Goal: Information Seeking & Learning: Find specific fact

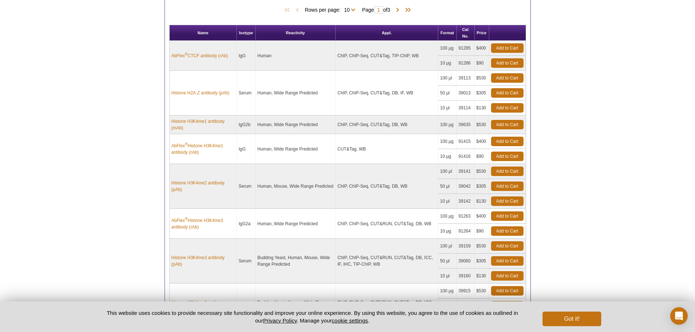
scroll to position [390, 0]
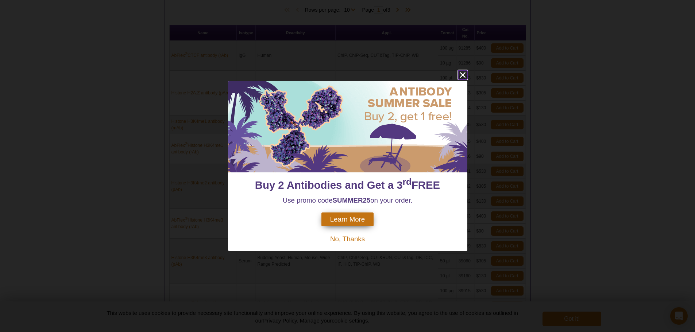
click at [459, 73] on icon "close" at bounding box center [462, 74] width 9 height 9
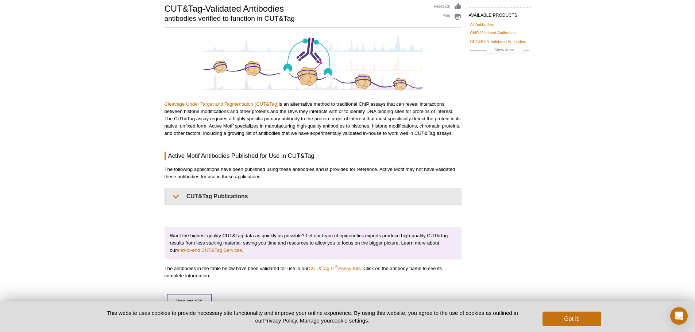
scroll to position [0, 0]
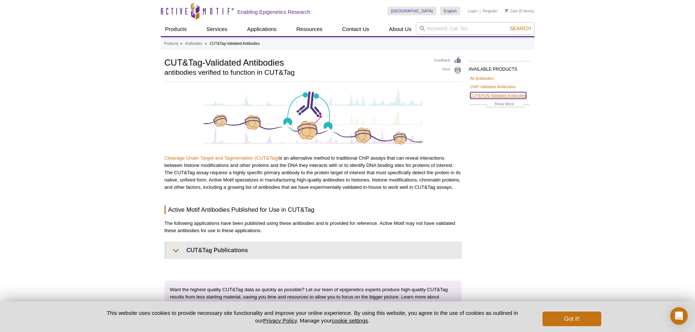
click at [480, 93] on link "CUT&RUN-Validated Antibodies" at bounding box center [498, 95] width 56 height 7
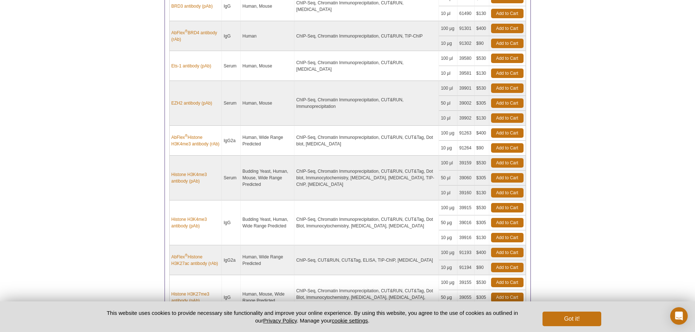
scroll to position [511, 0]
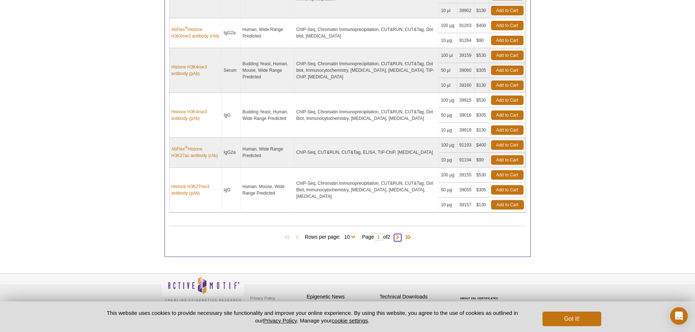
click at [401, 236] on span at bounding box center [397, 237] width 7 height 7
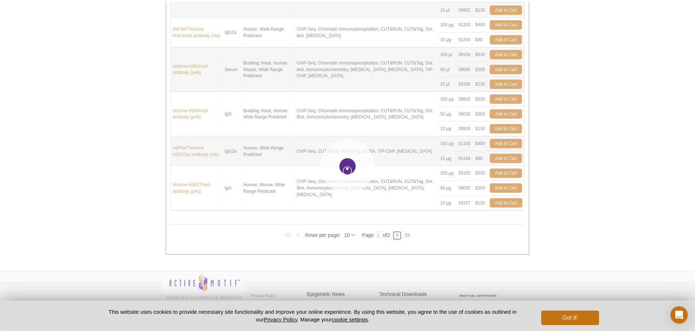
scroll to position [294, 0]
type input "2"
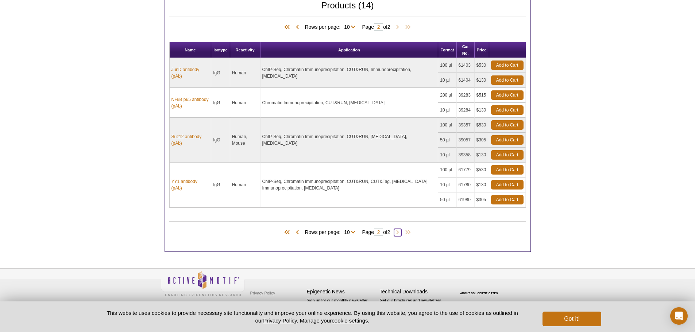
click at [401, 236] on span at bounding box center [397, 232] width 7 height 7
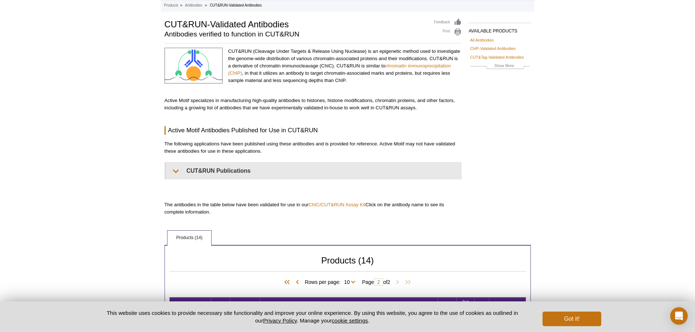
scroll to position [0, 0]
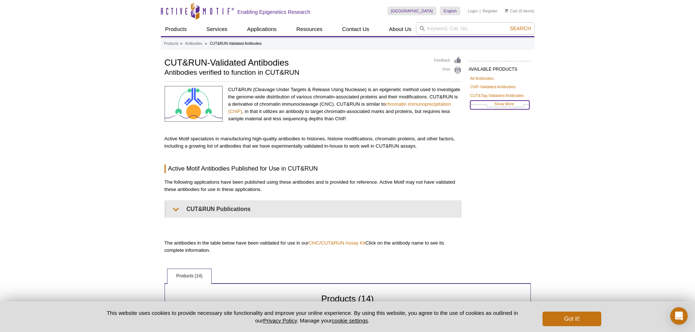
click at [498, 102] on link "Show More" at bounding box center [499, 105] width 59 height 8
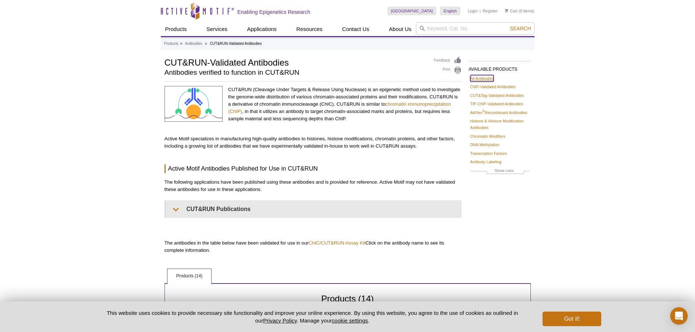
click at [484, 76] on link "All Antibodies" at bounding box center [482, 78] width 24 height 7
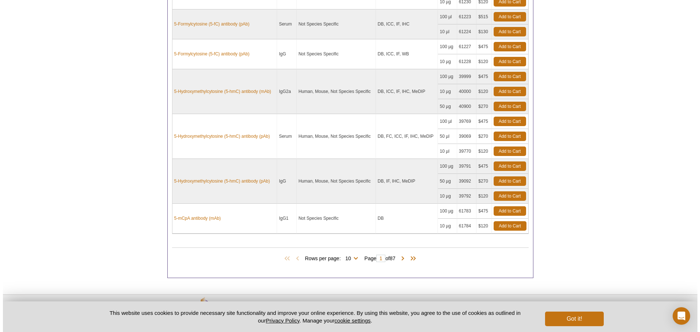
scroll to position [573, 0]
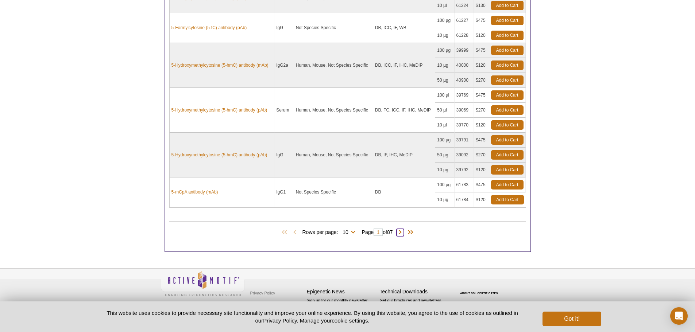
click at [404, 232] on span at bounding box center [399, 232] width 7 height 7
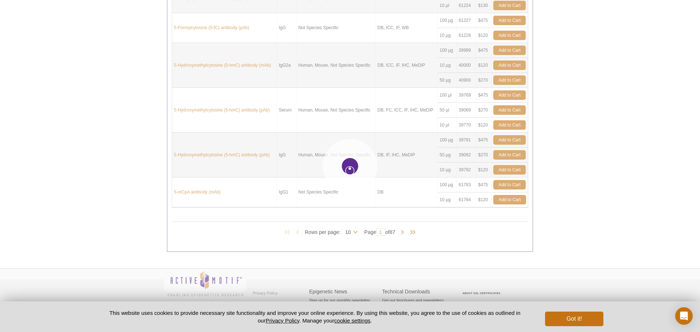
click at [405, 232] on div at bounding box center [350, 166] width 700 height 332
click at [607, 186] on div at bounding box center [350, 166] width 700 height 332
type input "2"
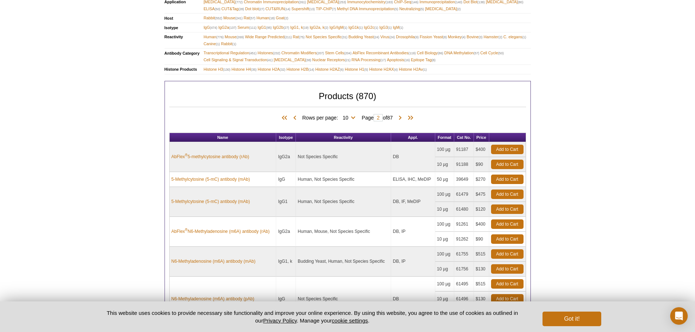
scroll to position [24, 0]
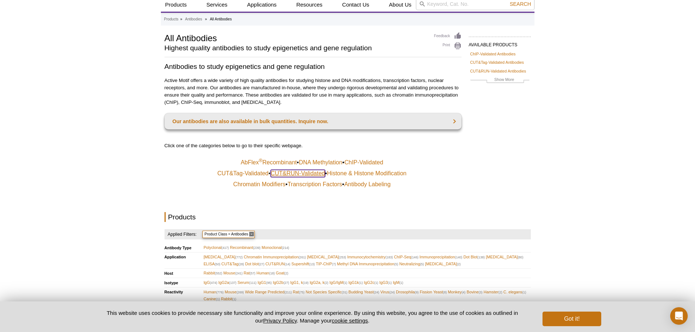
click at [309, 174] on link "CUT&RUN-Validated" at bounding box center [298, 173] width 54 height 7
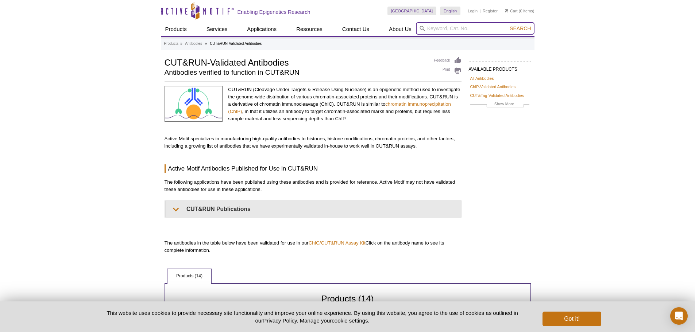
click at [442, 28] on input "search" at bounding box center [475, 28] width 119 height 12
paste input "61083"
type input "61083"
click at [507, 25] on button "Search" at bounding box center [520, 28] width 26 height 7
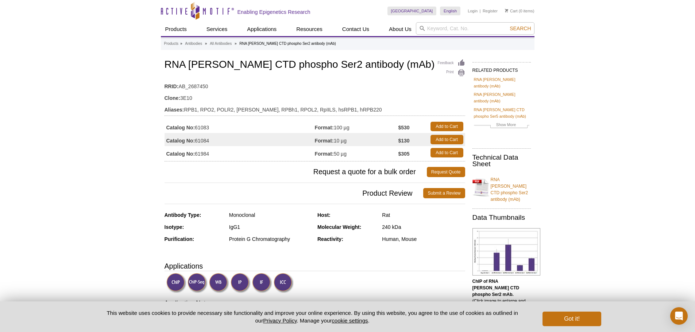
click at [454, 26] on input "search" at bounding box center [475, 28] width 119 height 12
paste input "RNAPII-ser5p"
type input "RNAPII-ser5p"
click at [507, 25] on button "Search" at bounding box center [520, 28] width 26 height 7
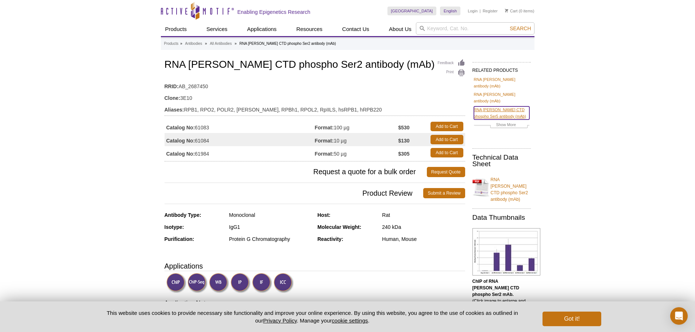
click at [492, 107] on link "RNA [PERSON_NAME] CTD phospho Ser5 antibody (mAb)" at bounding box center [501, 113] width 55 height 13
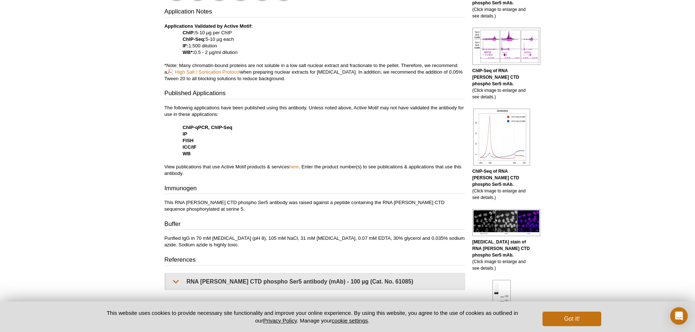
scroll to position [438, 0]
